Goal: Navigation & Orientation: Find specific page/section

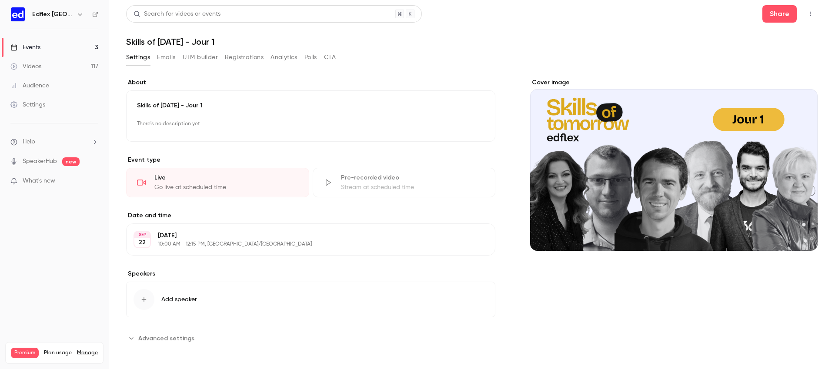
click at [82, 50] on link "Events 3" at bounding box center [54, 47] width 109 height 19
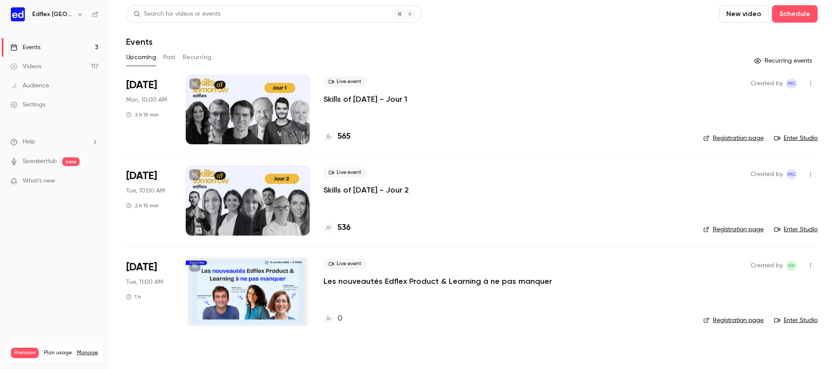
click at [241, 193] on div at bounding box center [248, 201] width 124 height 70
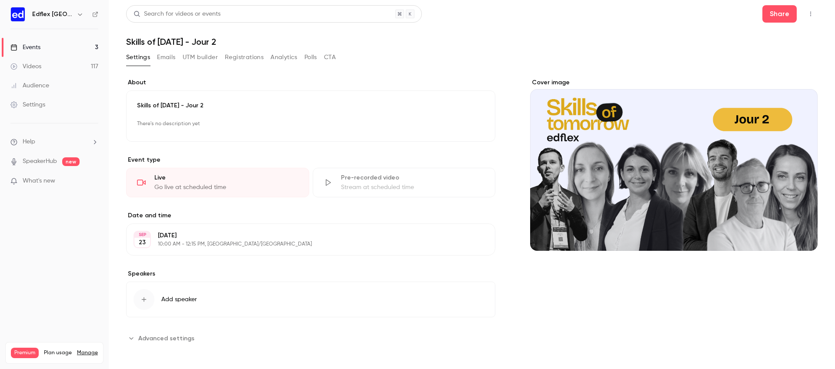
click at [812, 9] on button "button" at bounding box center [811, 14] width 14 height 14
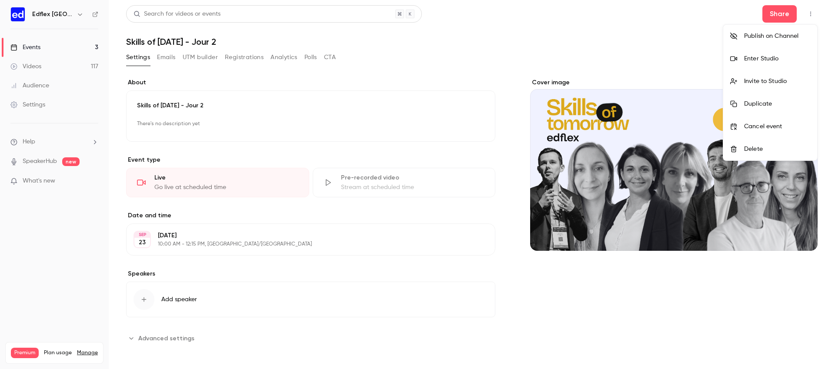
click at [753, 57] on div "Enter Studio" at bounding box center [777, 58] width 66 height 9
